Goal: Information Seeking & Learning: Learn about a topic

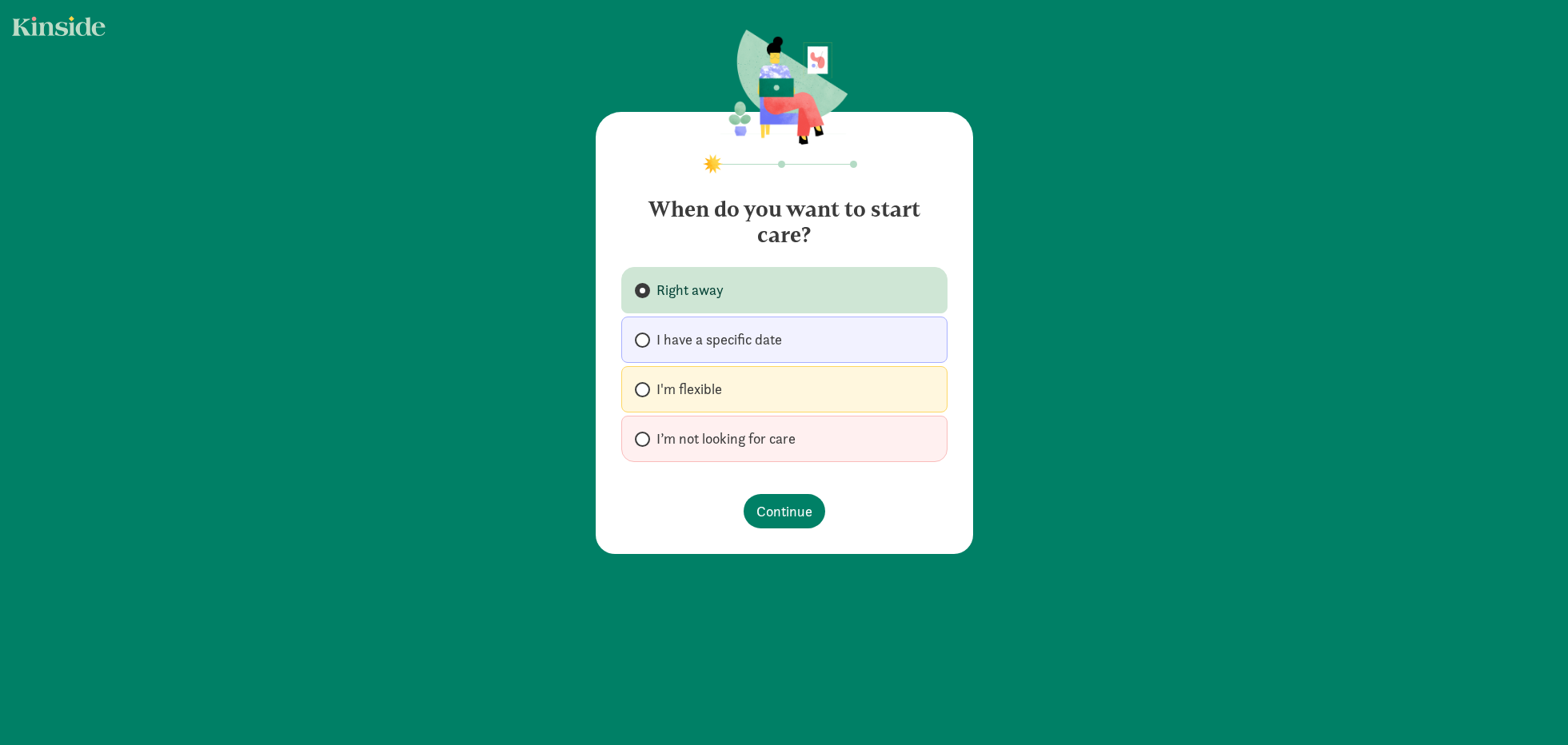
click at [766, 387] on label "I'm flexible" at bounding box center [784, 388] width 326 height 46
click at [645, 387] on input "I'm flexible" at bounding box center [640, 389] width 11 height 11
radio input "true"
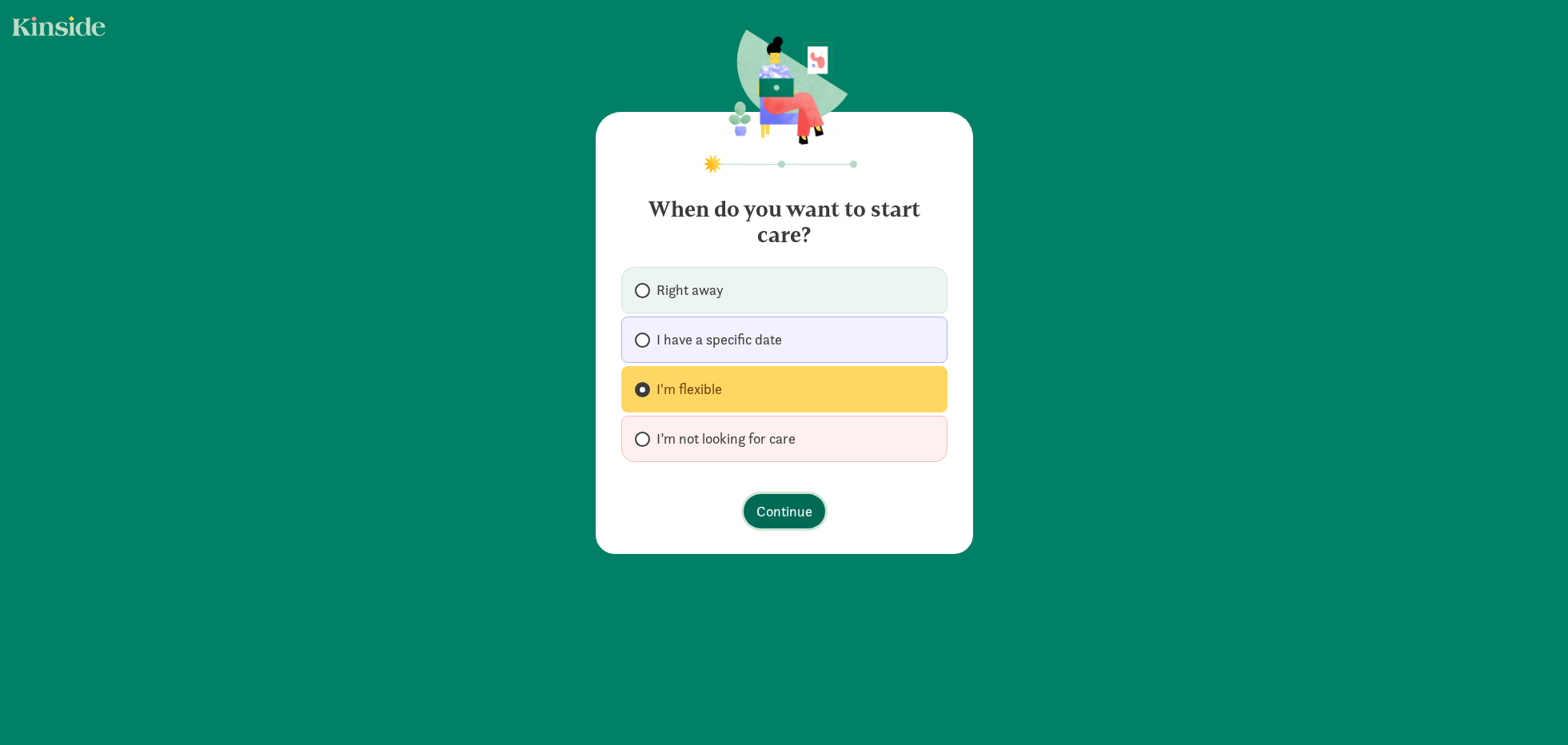
click at [782, 510] on span "Continue" at bounding box center [784, 511] width 56 height 22
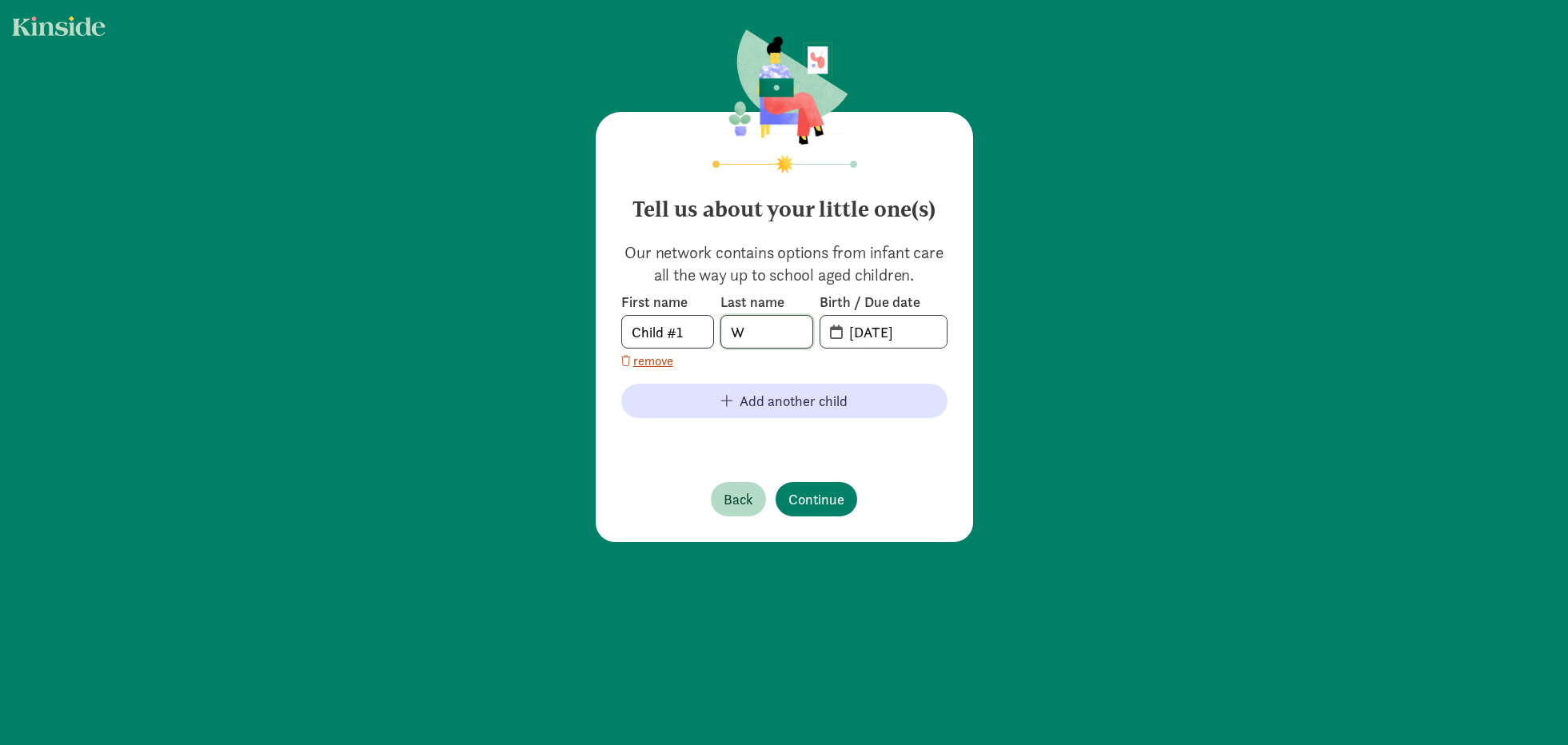
click at [769, 340] on input "W" at bounding box center [767, 331] width 91 height 32
type input "GU"
click at [913, 335] on input "[DATE]" at bounding box center [893, 331] width 107 height 32
drag, startPoint x: 934, startPoint y: 327, endPoint x: 782, endPoint y: 345, distance: 153.1
click at [782, 345] on div "First name Child #1 Last name [PERSON_NAME] Birth / Due date [DATE]" at bounding box center [784, 320] width 326 height 56
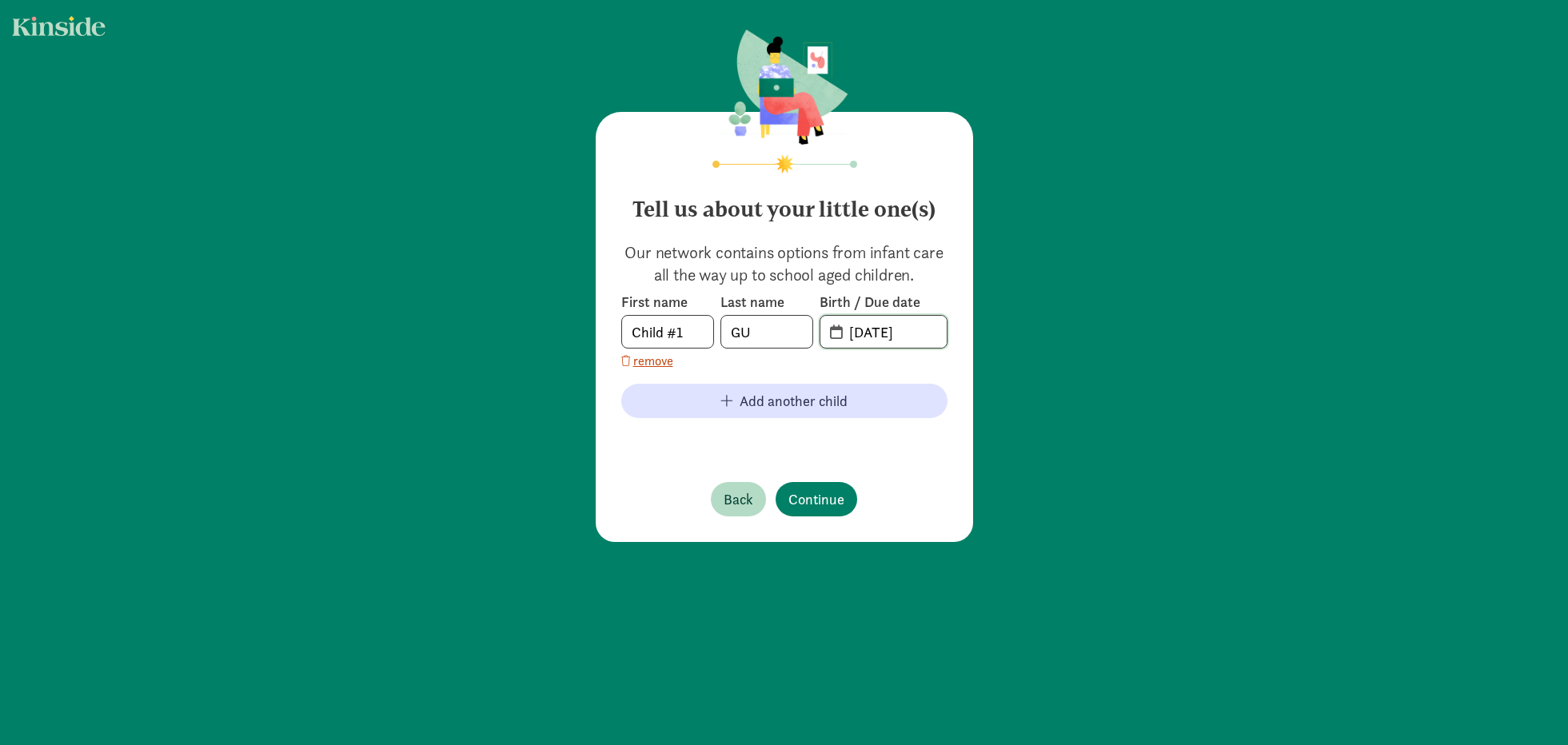
click at [858, 332] on input "[DATE]" at bounding box center [893, 331] width 107 height 32
type input "[DATE]"
drag, startPoint x: 653, startPoint y: 336, endPoint x: 558, endPoint y: 331, distance: 95.1
click at [558, 331] on div "Tell us about your little one(s) Our network contains options from infant care …" at bounding box center [784, 287] width 1568 height 574
type input "Charlotte"
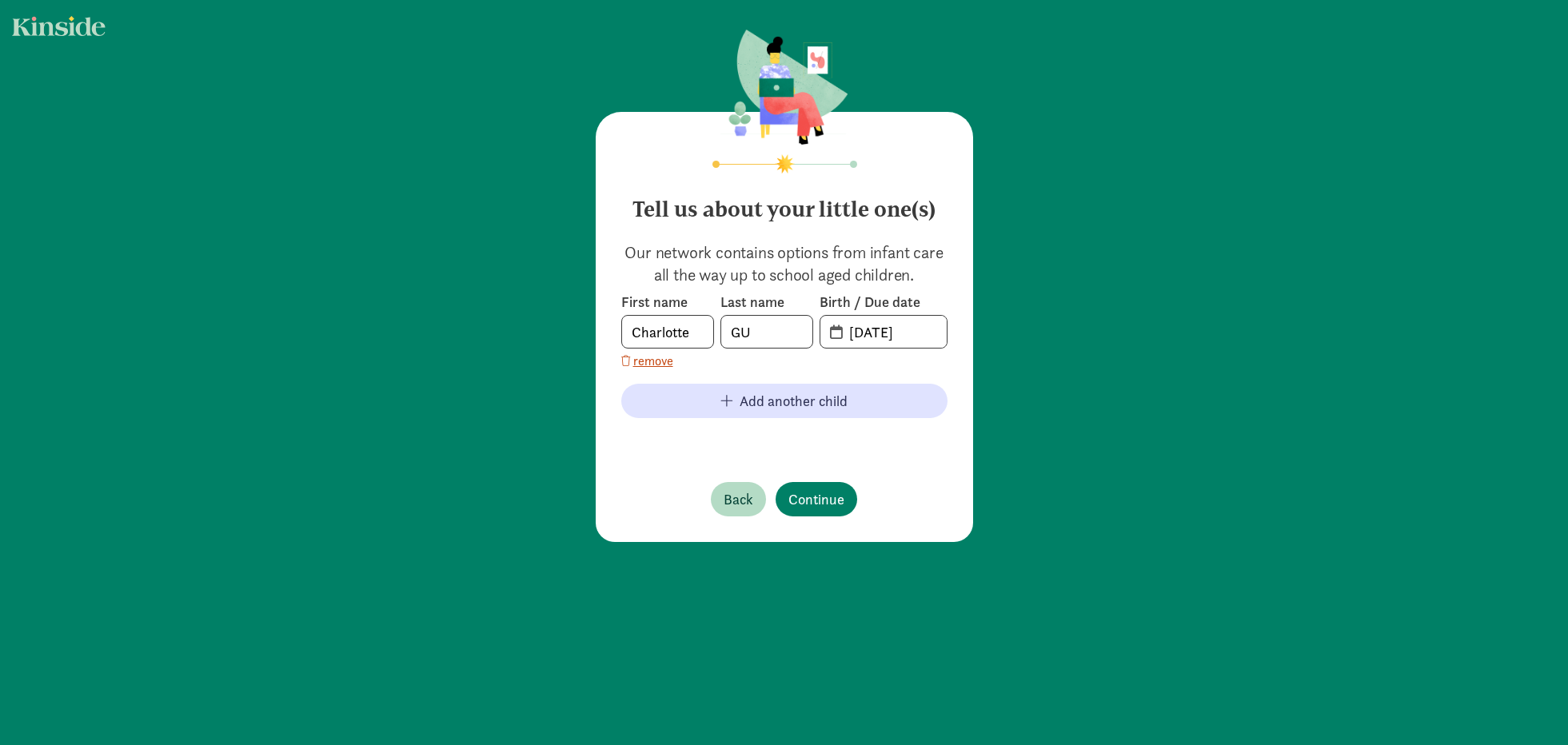
click at [773, 505] on div "Back Continue" at bounding box center [784, 498] width 146 height 34
click at [820, 498] on span "Continue" at bounding box center [816, 499] width 56 height 22
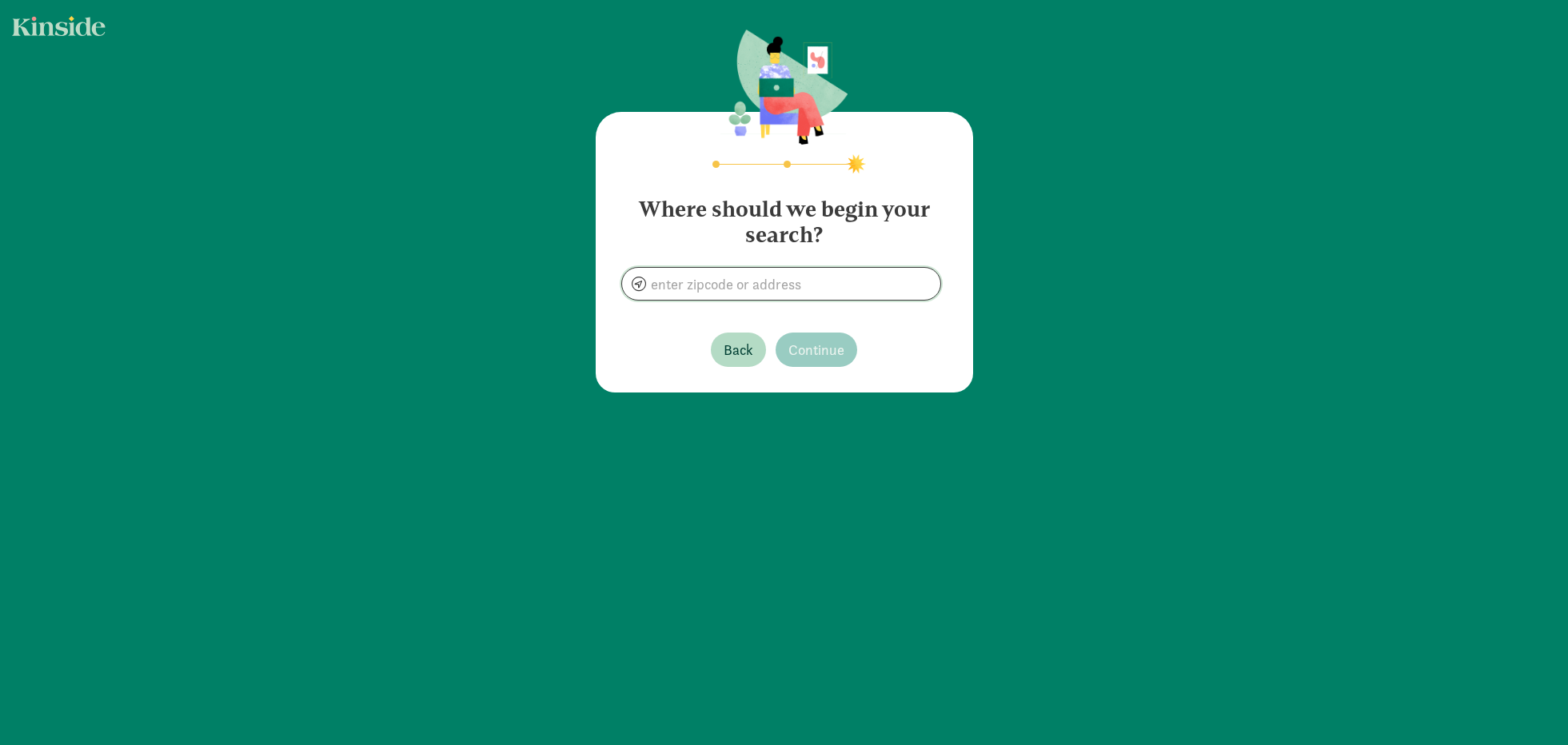
click at [769, 279] on input at bounding box center [782, 283] width 319 height 32
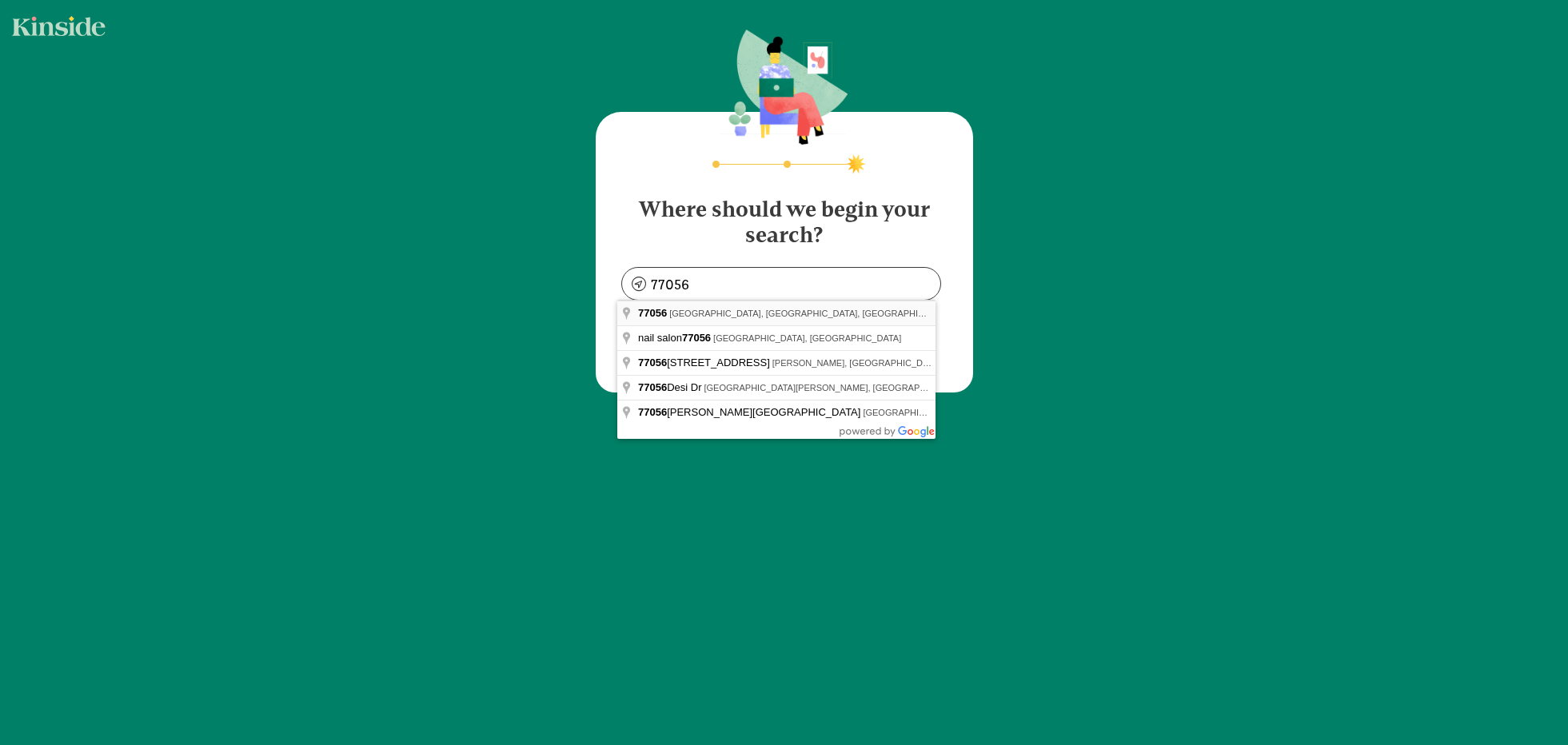
type input "[GEOGRAPHIC_DATA], [GEOGRAPHIC_DATA]"
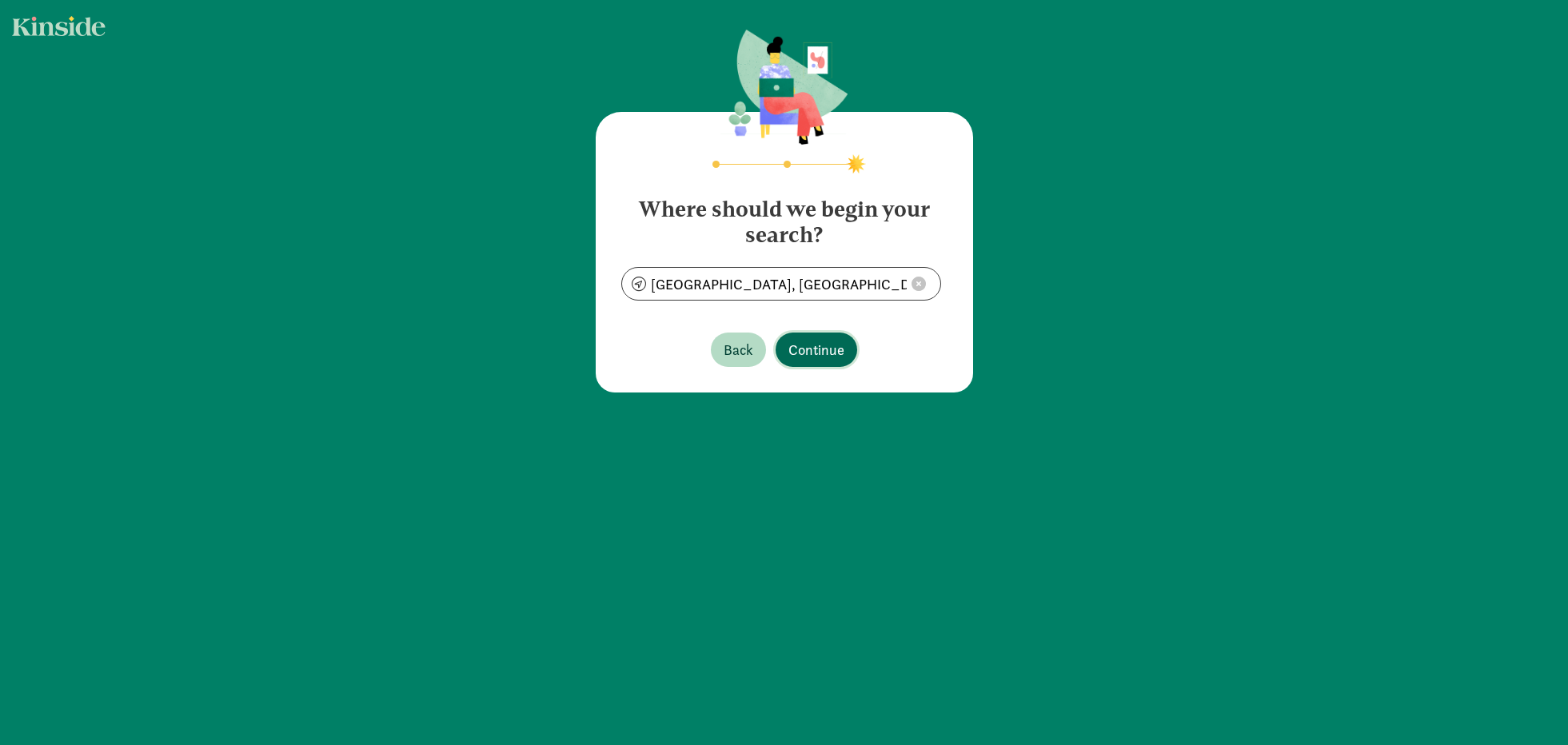
click at [816, 347] on span "Continue" at bounding box center [816, 350] width 56 height 22
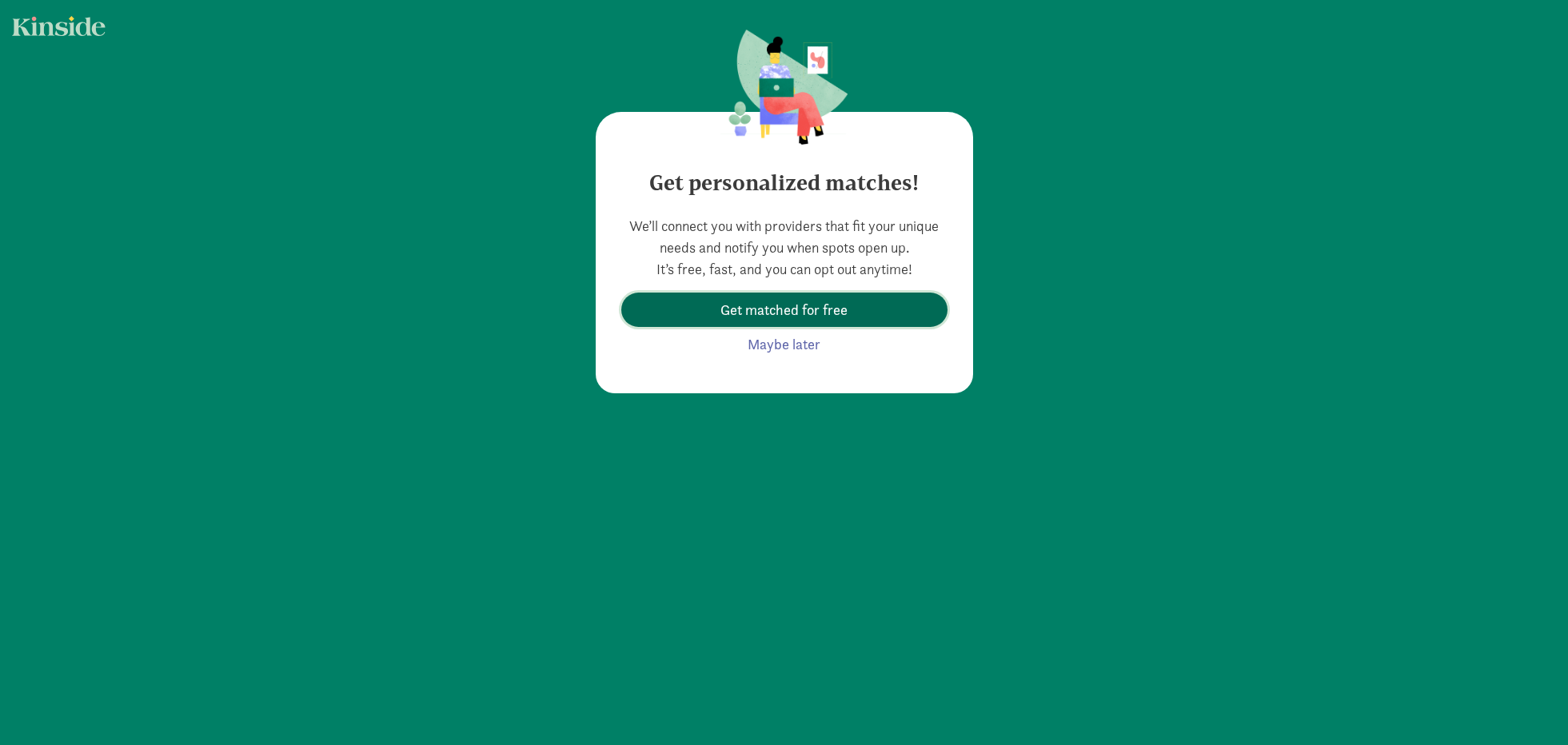
click at [826, 317] on span "Get matched for free" at bounding box center [784, 310] width 127 height 22
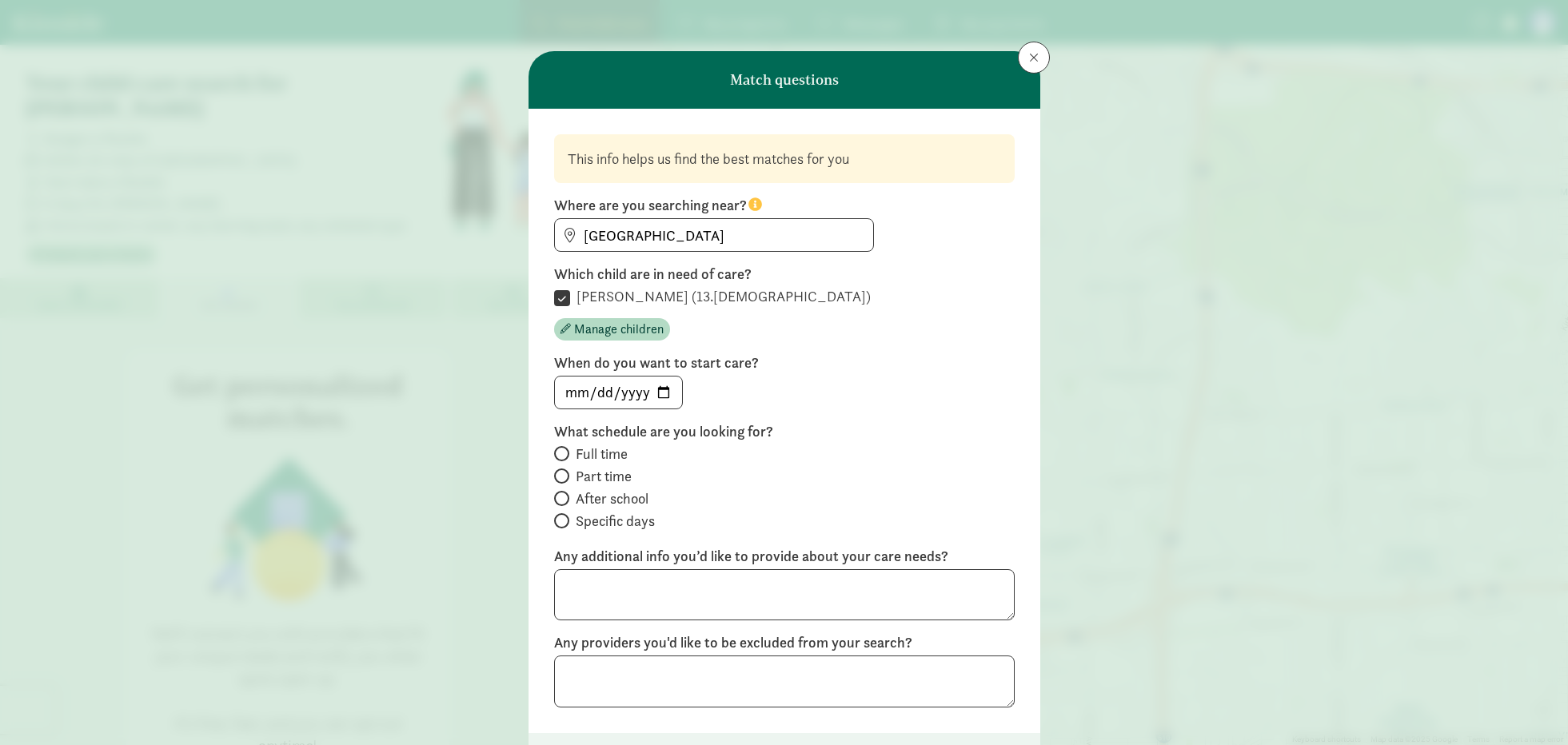
click at [610, 473] on span "Part time" at bounding box center [604, 477] width 56 height 20
click at [564, 473] on input "Part time" at bounding box center [559, 476] width 11 height 11
radio input "true"
click at [662, 392] on input "date" at bounding box center [617, 392] width 127 height 32
type input "[DATE]"
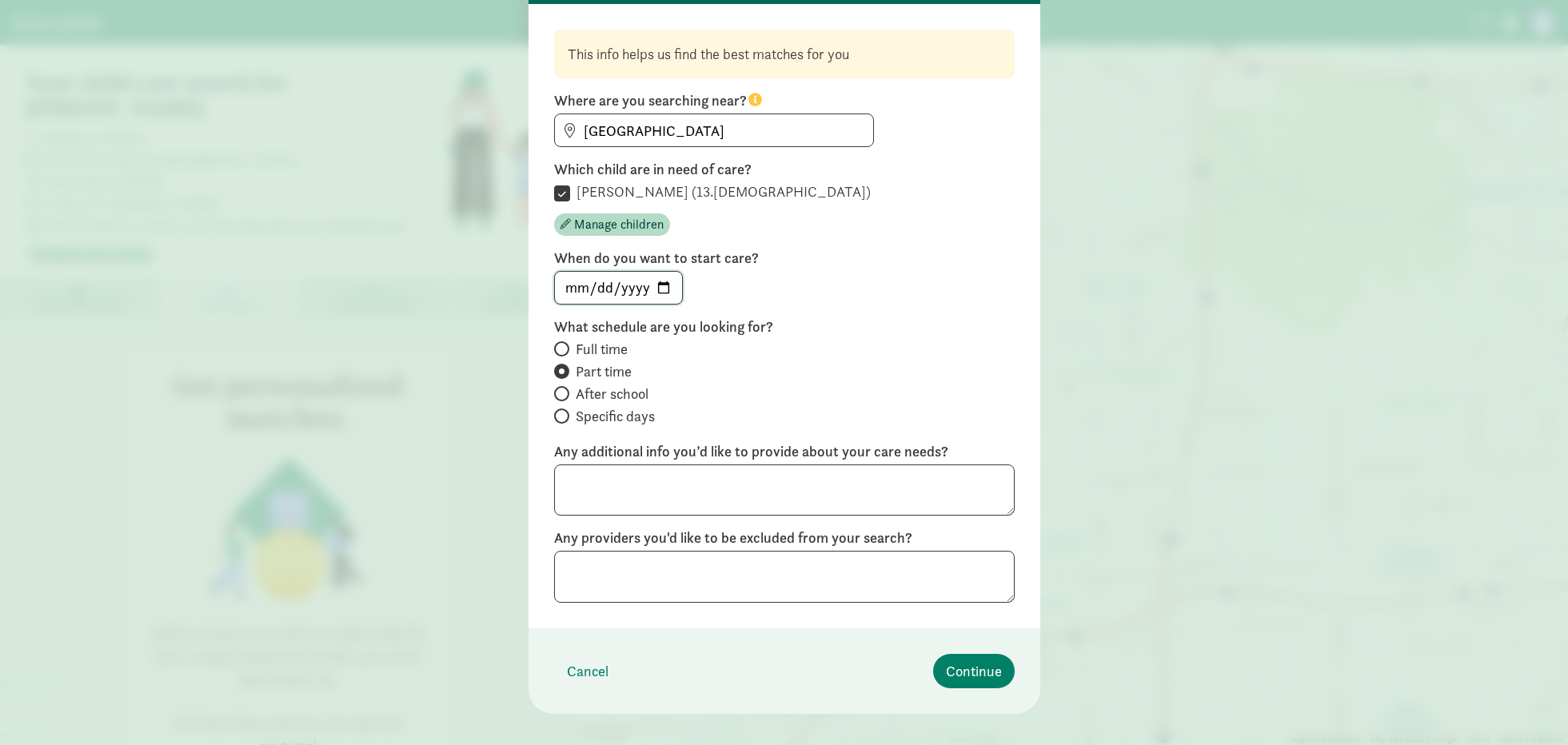
scroll to position [105, 0]
click at [970, 673] on span "Continue" at bounding box center [973, 670] width 56 height 22
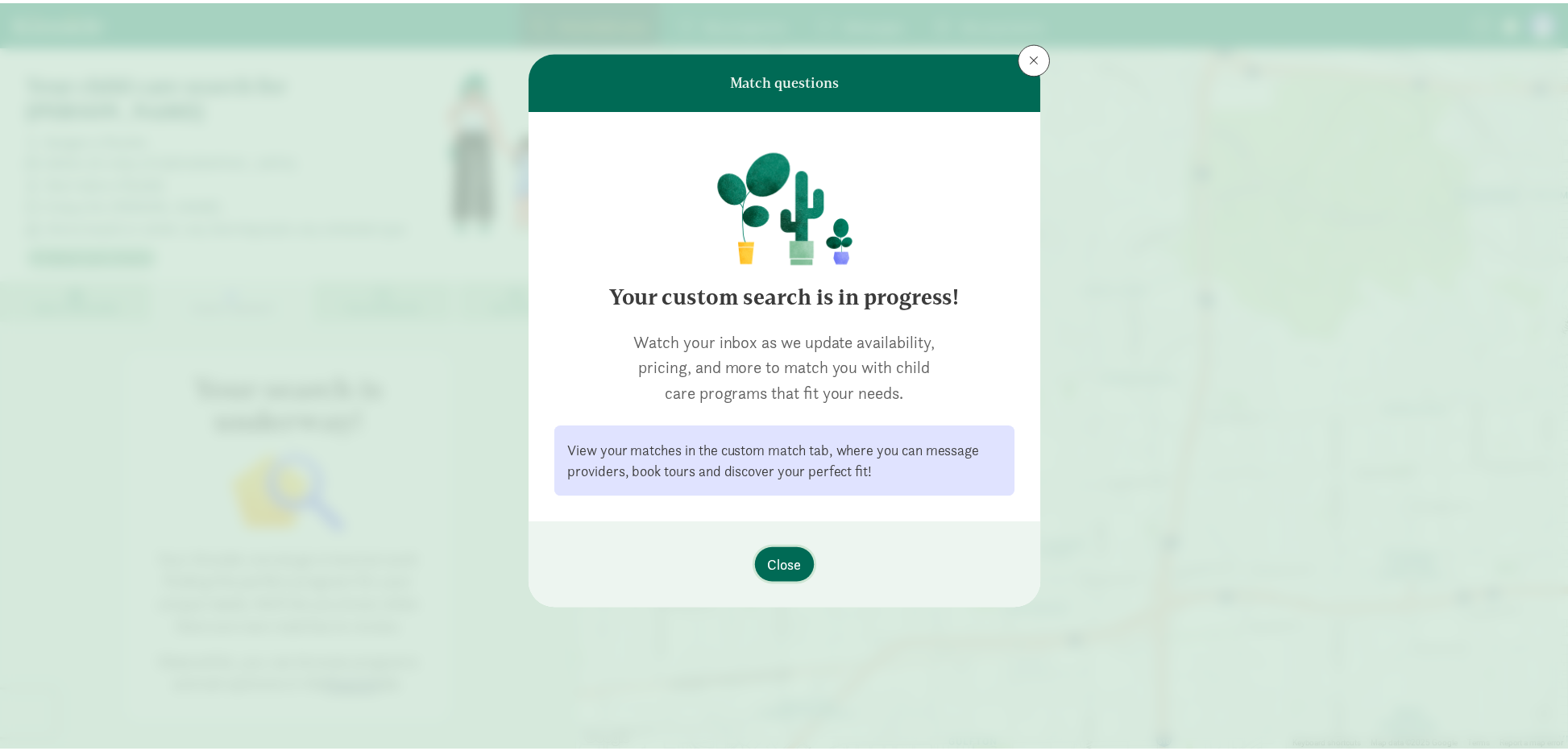
scroll to position [0, 0]
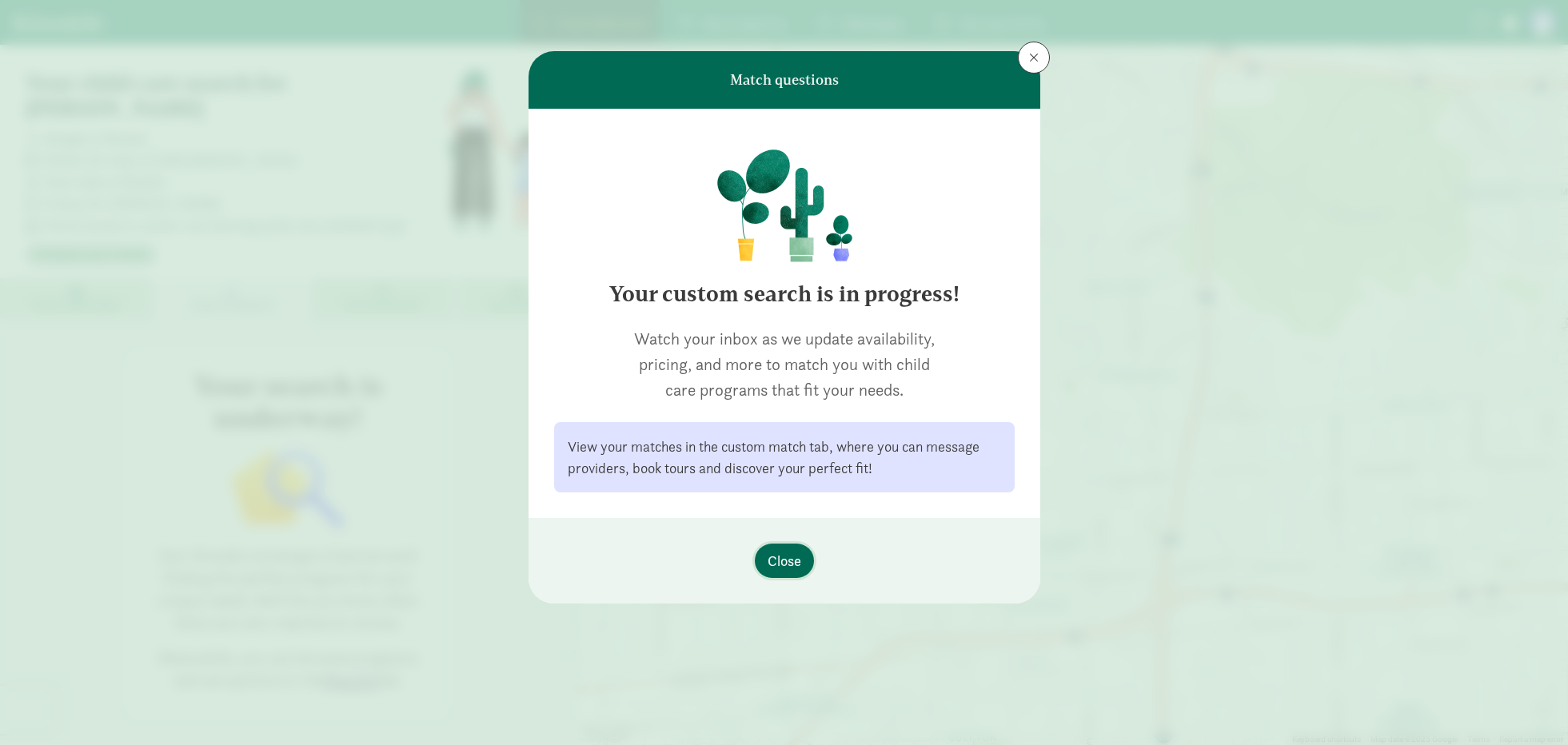
click at [784, 567] on span "Close" at bounding box center [784, 561] width 33 height 22
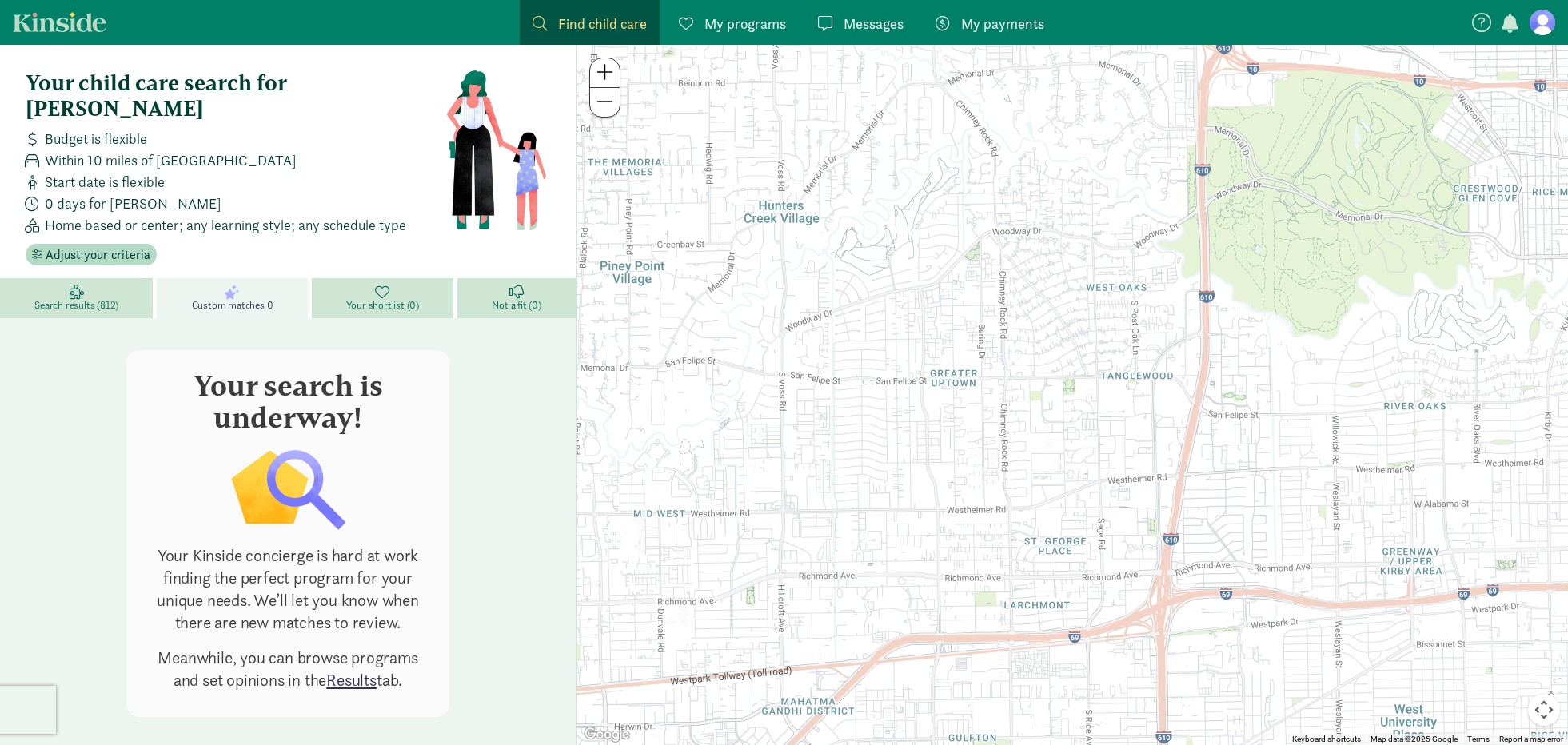
click at [598, 30] on span "Find child care" at bounding box center [603, 24] width 88 height 22
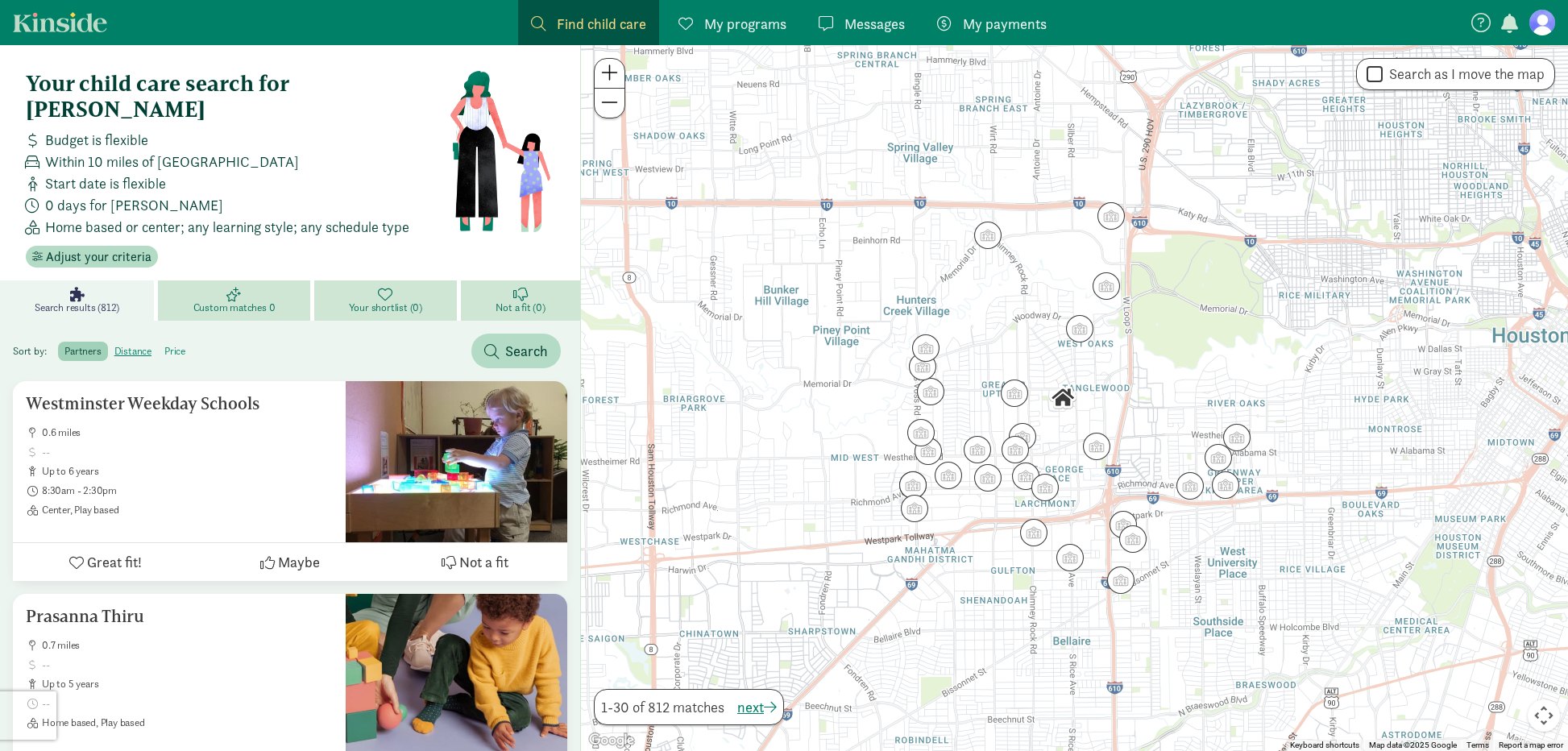
click at [172, 342] on label "price" at bounding box center [174, 352] width 34 height 20
click at [164, 345] on input "price" at bounding box center [164, 345] width 0 height 0
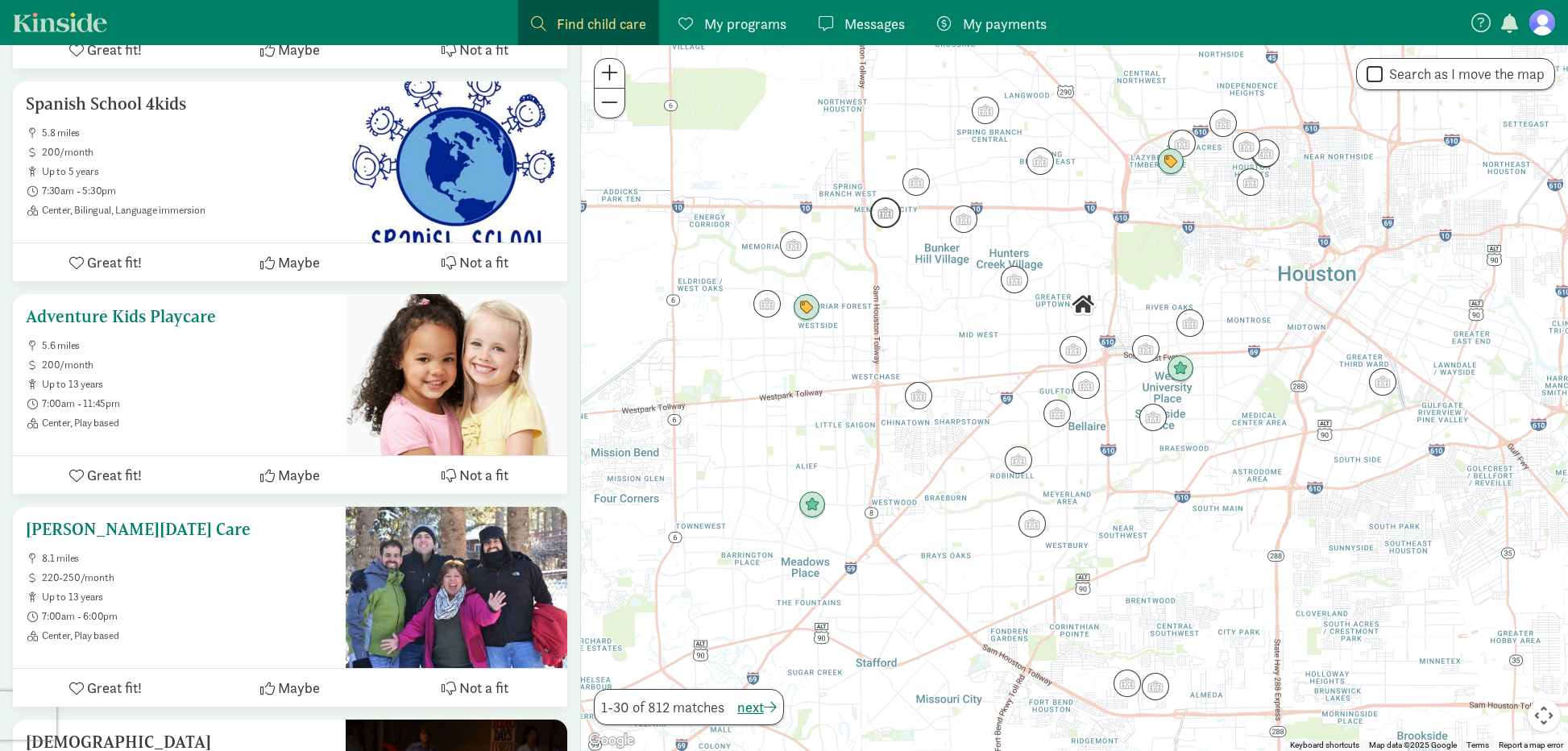
scroll to position [2694, 0]
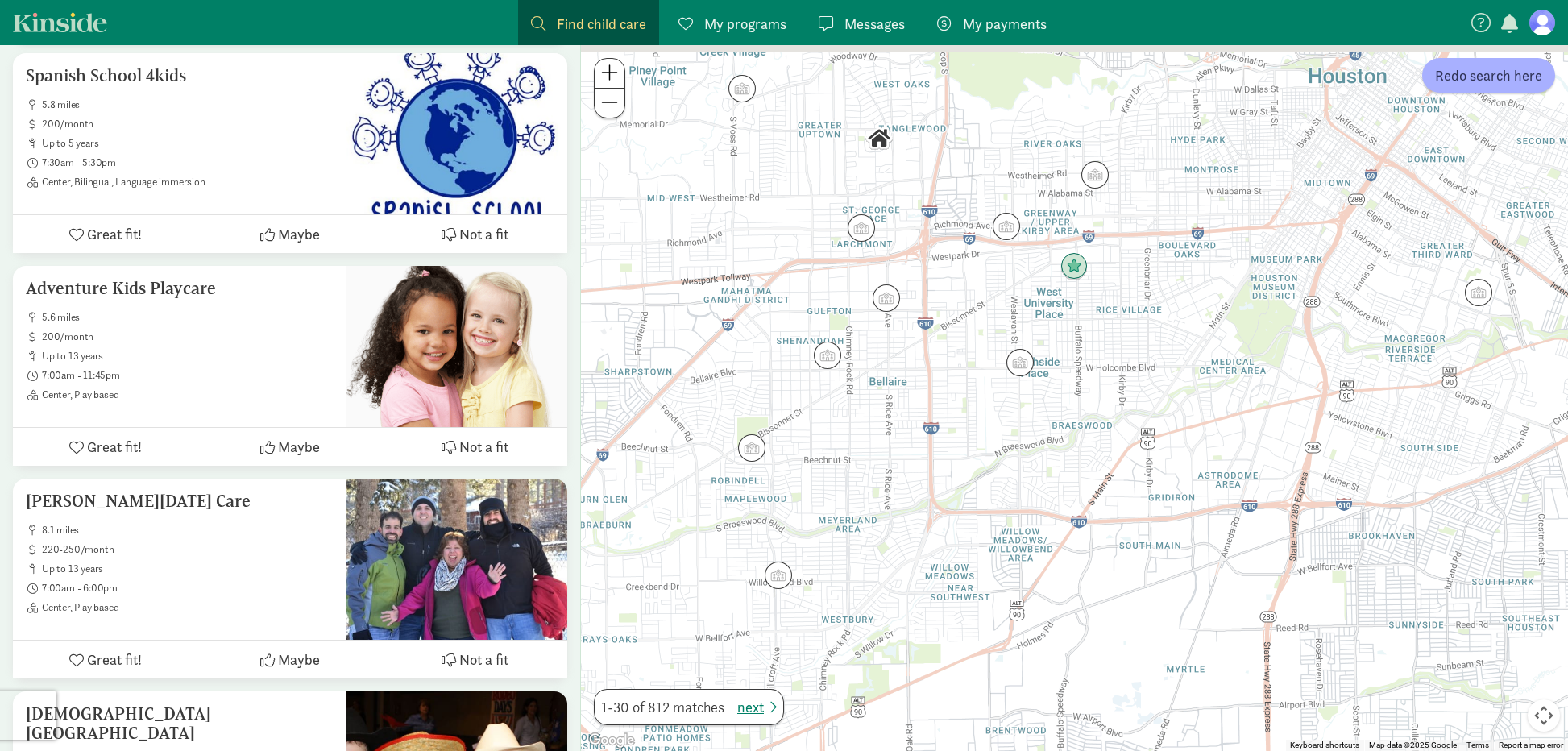
drag, startPoint x: 1006, startPoint y: 349, endPoint x: 1020, endPoint y: 524, distance: 175.6
click at [1020, 524] on div at bounding box center [1074, 398] width 987 height 705
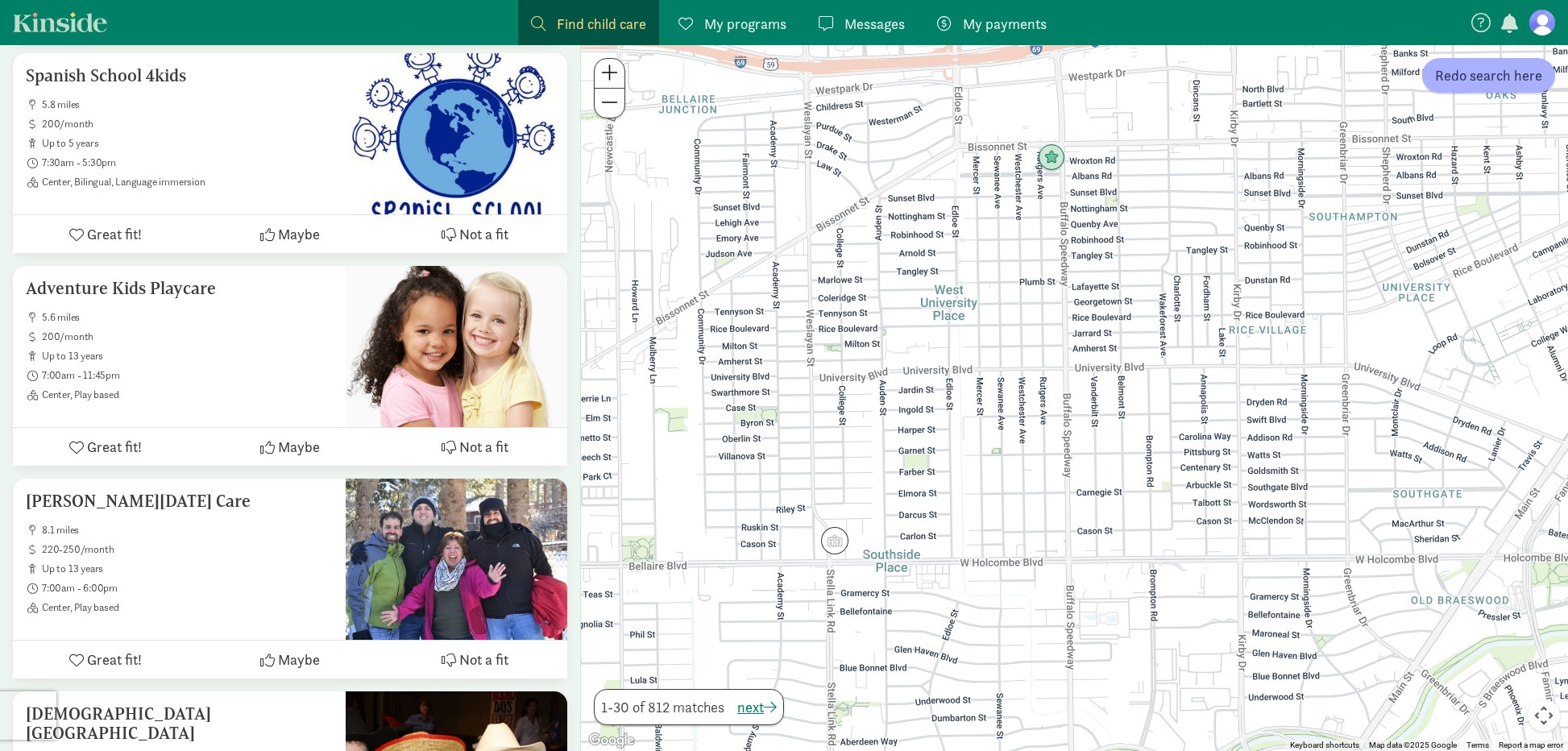
drag, startPoint x: 1066, startPoint y: 318, endPoint x: 1078, endPoint y: 443, distance: 125.6
click at [1078, 443] on div at bounding box center [1074, 398] width 987 height 705
click at [1057, 157] on img "Click to see details" at bounding box center [1051, 158] width 31 height 31
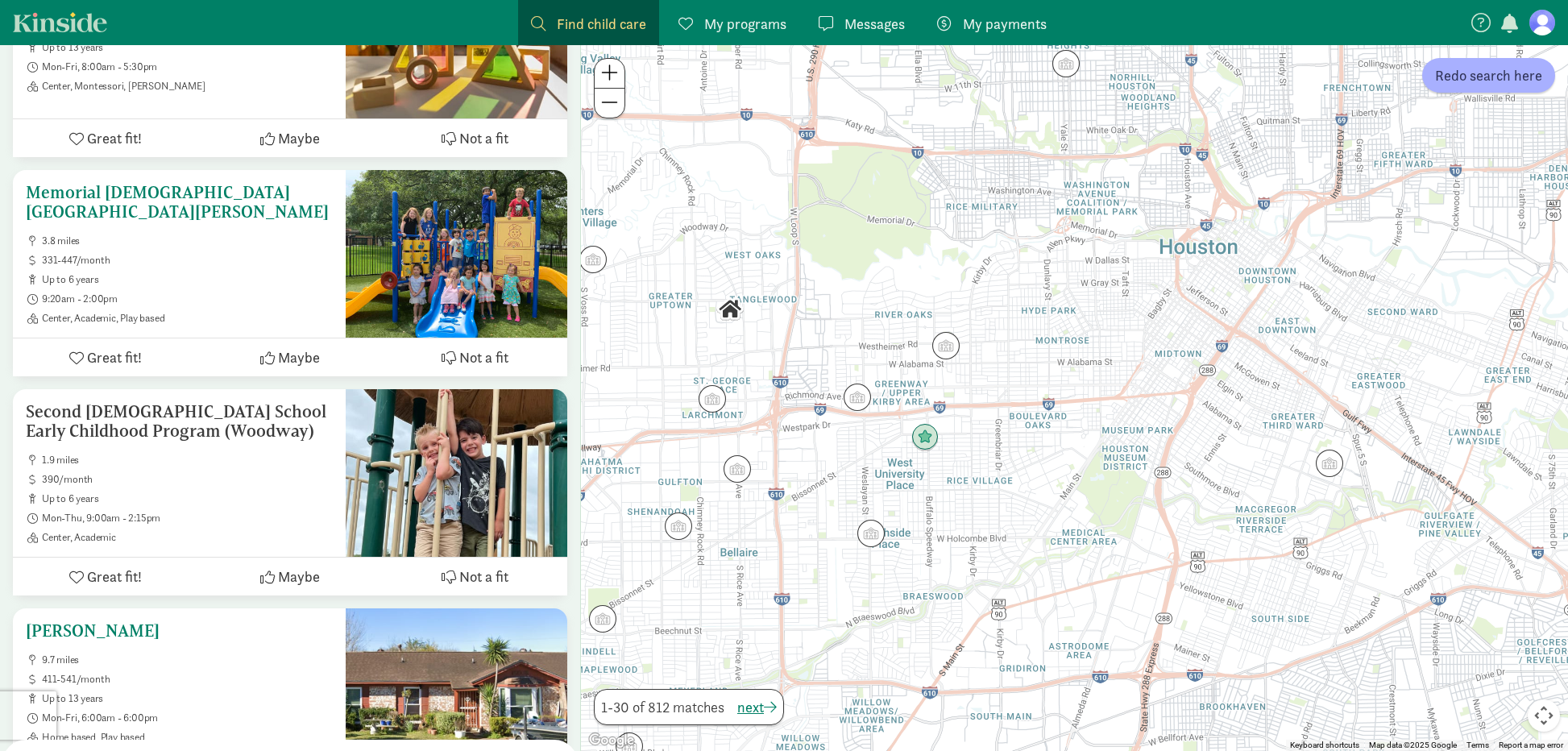
scroll to position [4844, 0]
